Goal: Information Seeking & Learning: Check status

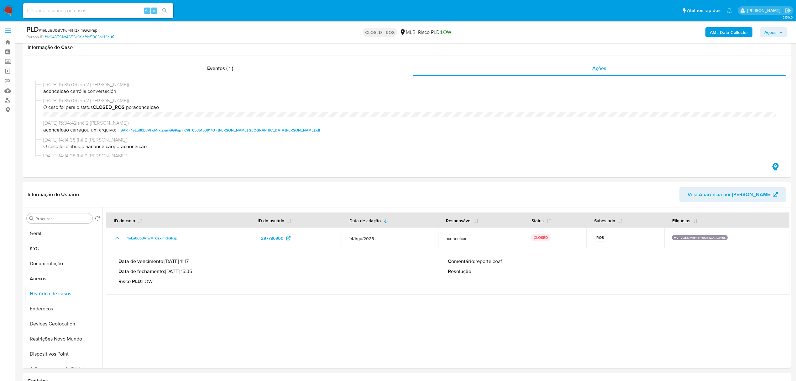
select select "10"
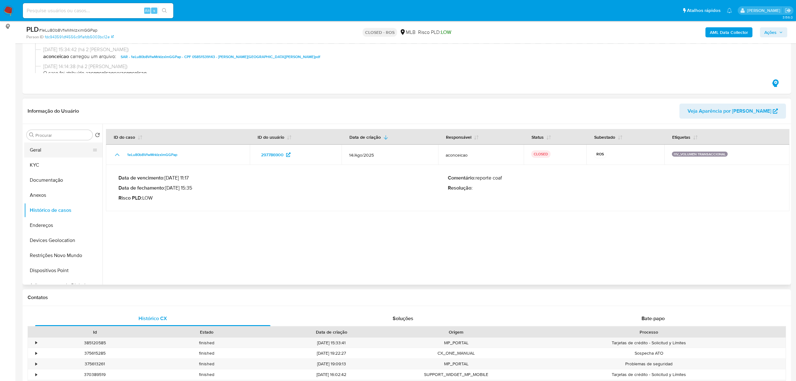
click at [50, 152] on button "Geral" at bounding box center [60, 149] width 73 height 15
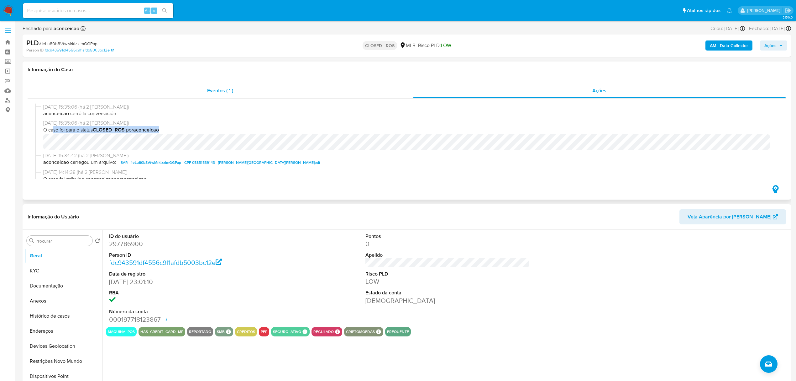
click at [204, 92] on div "Eventos ( 1 )" at bounding box center [220, 90] width 385 height 15
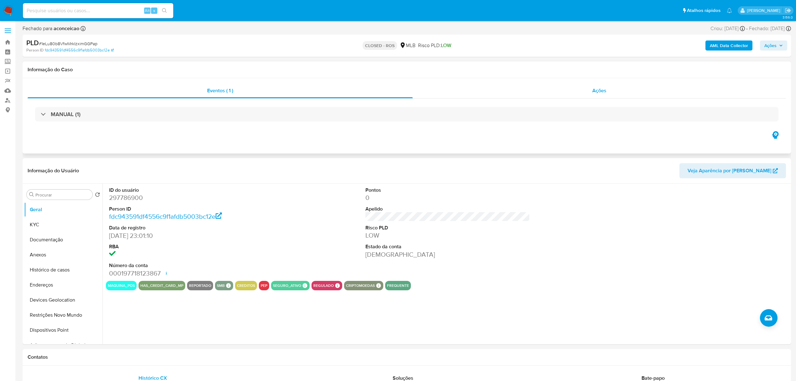
click at [574, 86] on div "Ações" at bounding box center [599, 90] width 373 height 15
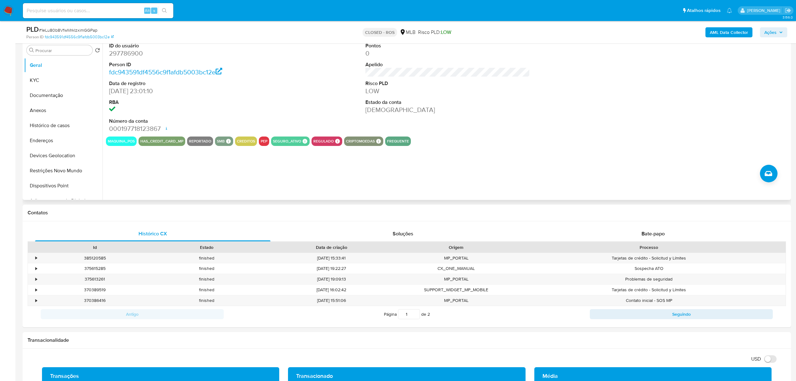
scroll to position [83, 0]
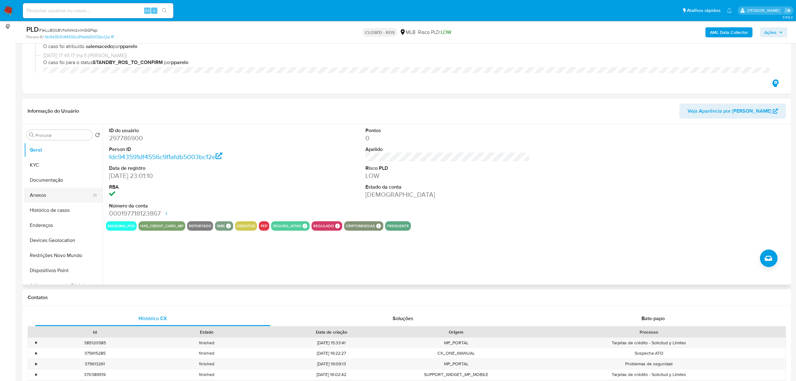
click at [56, 187] on button "Anexos" at bounding box center [60, 194] width 73 height 15
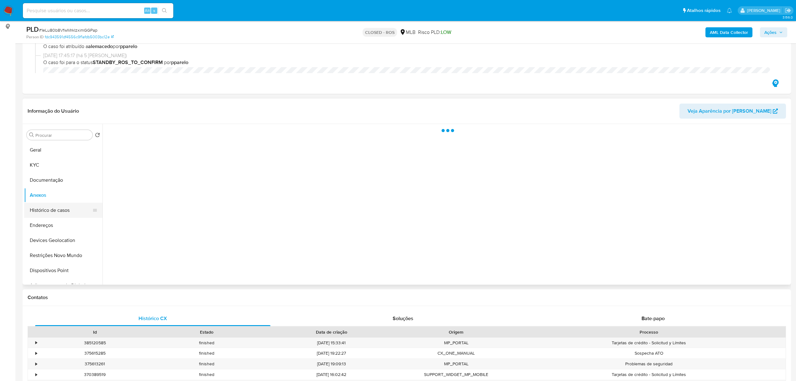
click at [58, 206] on button "Histórico de casos" at bounding box center [60, 210] width 73 height 15
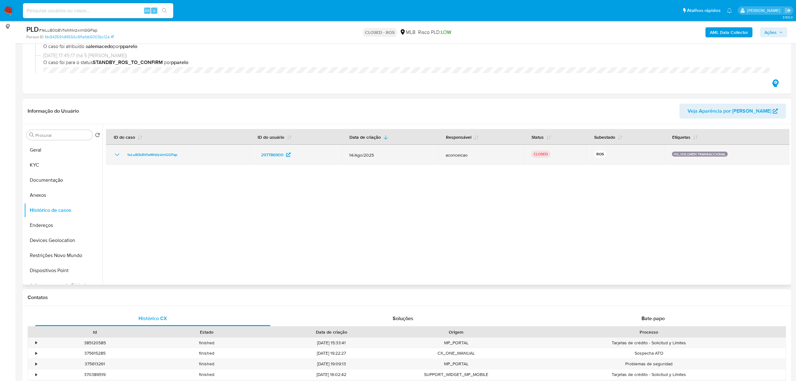
click at [114, 154] on icon "Mostrar/Ocultar" at bounding box center [117, 155] width 8 height 8
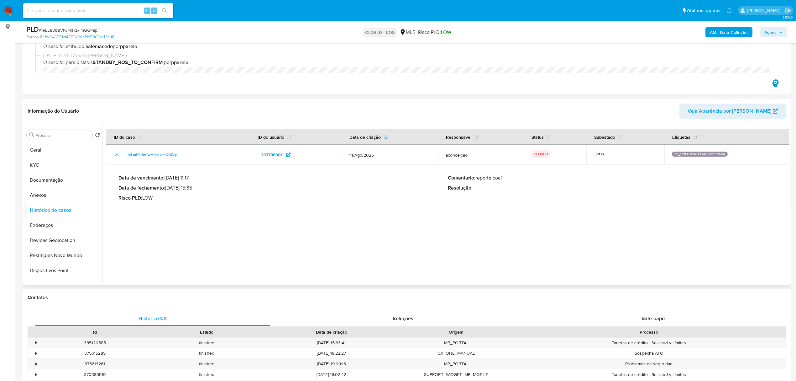
click at [50, 141] on div "Procurar Retornar ao pedido padrão Geral KYC Documentação Anexos Histórico de c…" at bounding box center [63, 205] width 78 height 160
click at [50, 148] on button "Geral" at bounding box center [60, 149] width 73 height 15
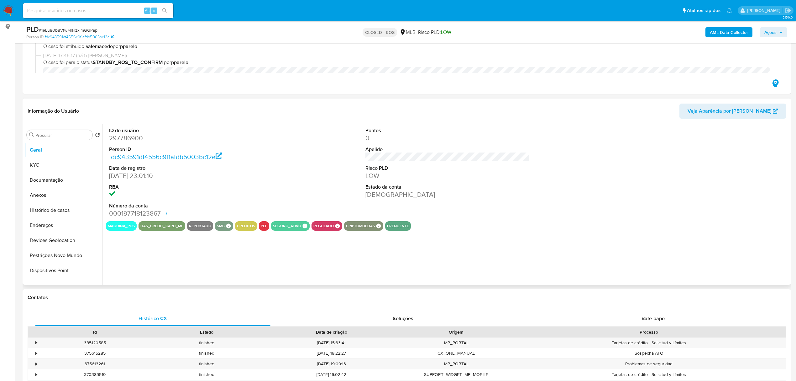
click at [136, 137] on dd "297786900" at bounding box center [191, 138] width 165 height 9
copy dd "297786900"
click at [92, 13] on input at bounding box center [98, 11] width 150 height 8
paste input "BHNfwlRSSYgA1SSEj3x1vIkv"
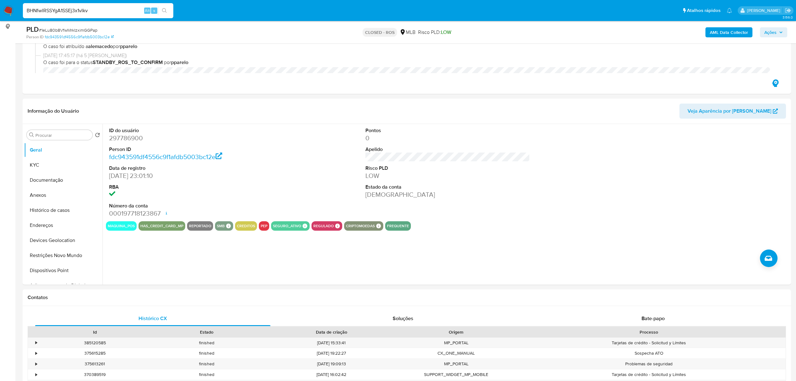
type input "BHNfwlRSSYgA1SSEj3x1vIkv"
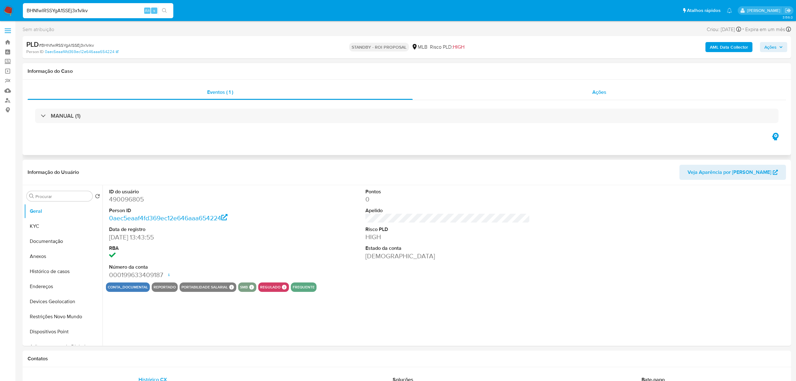
click at [601, 90] on span "Ações" at bounding box center [600, 91] width 14 height 7
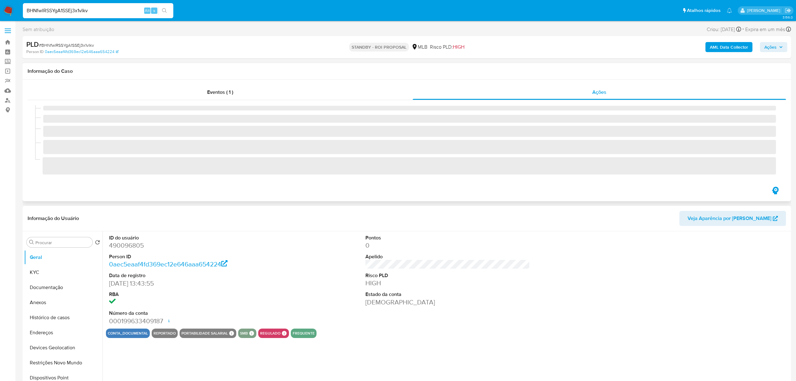
select select "10"
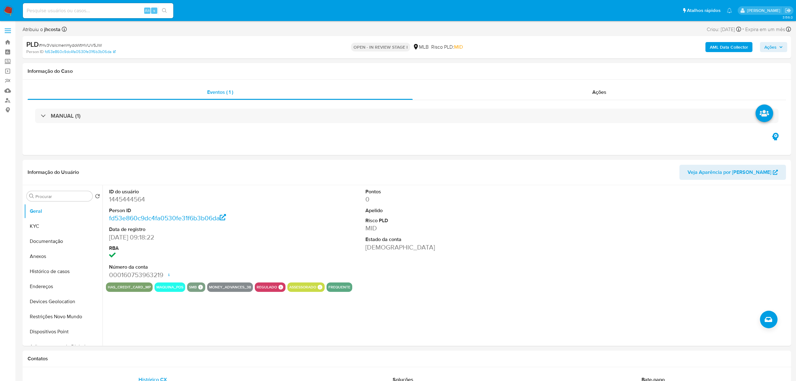
select select "10"
click at [141, 196] on dd "1445444564" at bounding box center [191, 199] width 165 height 9
copy dd "1445444564"
click at [491, 104] on div "MANUAL (1)" at bounding box center [407, 115] width 759 height 31
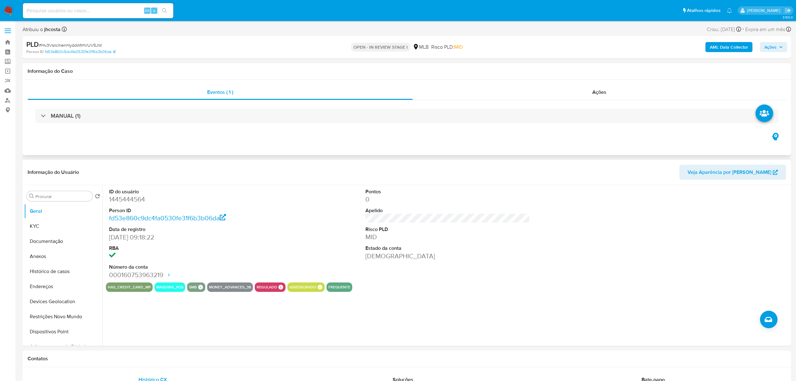
click at [495, 107] on div "MANUAL (1)" at bounding box center [407, 115] width 759 height 31
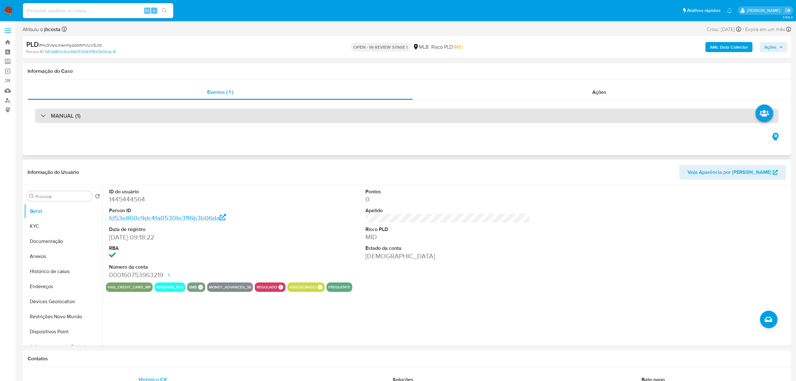
click at [501, 109] on div "MANUAL (1)" at bounding box center [407, 115] width 744 height 14
